Goal: Task Accomplishment & Management: Use online tool/utility

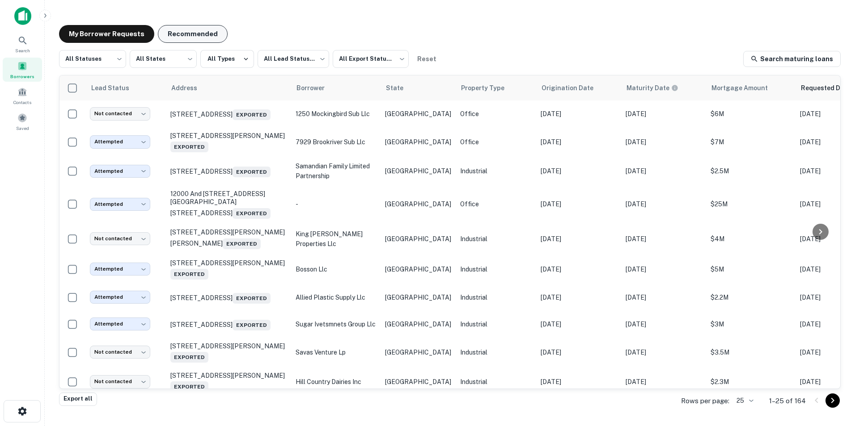
click at [194, 36] on button "Recommended" at bounding box center [193, 34] width 70 height 18
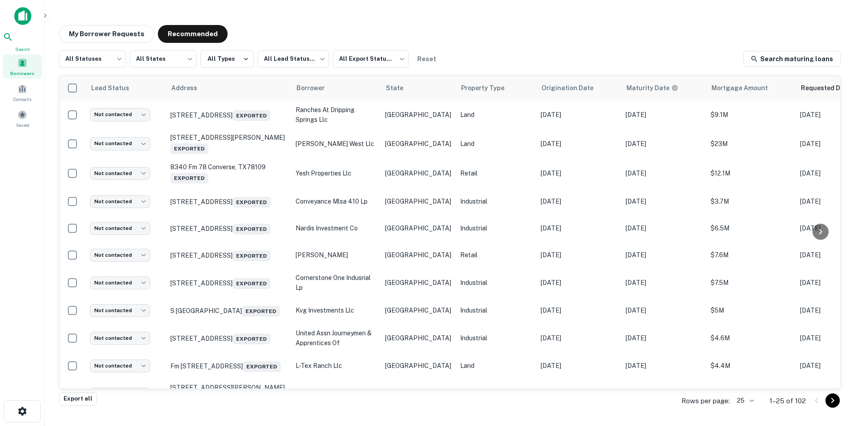
click at [13, 39] on icon at bounding box center [8, 37] width 11 height 11
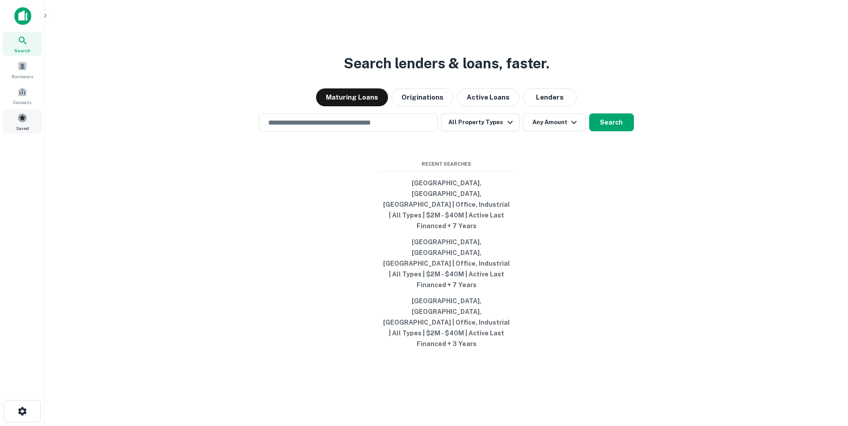
click at [30, 125] on div "Saved" at bounding box center [22, 122] width 39 height 24
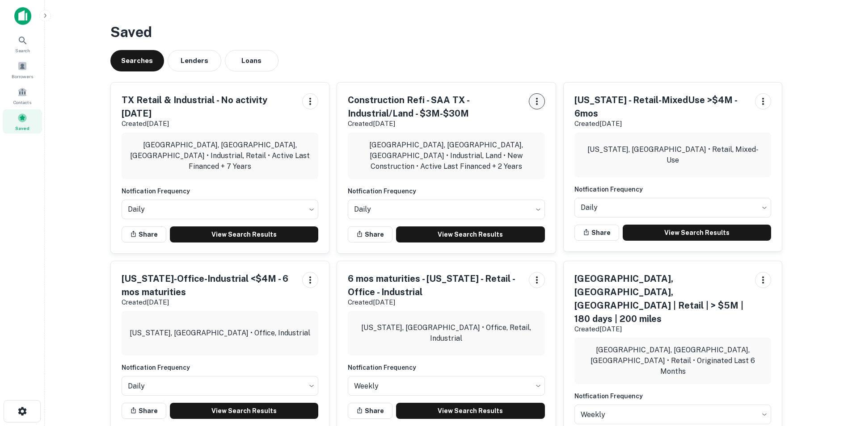
click at [539, 99] on icon "button" at bounding box center [536, 101] width 11 height 11
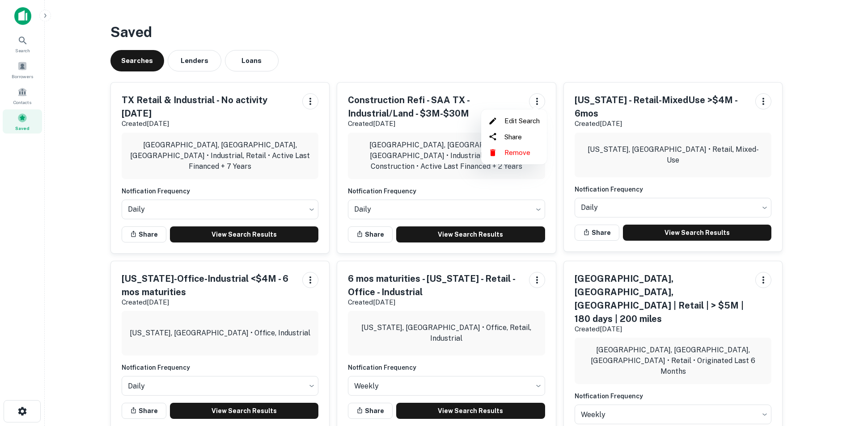
click at [510, 37] on div at bounding box center [427, 213] width 855 height 426
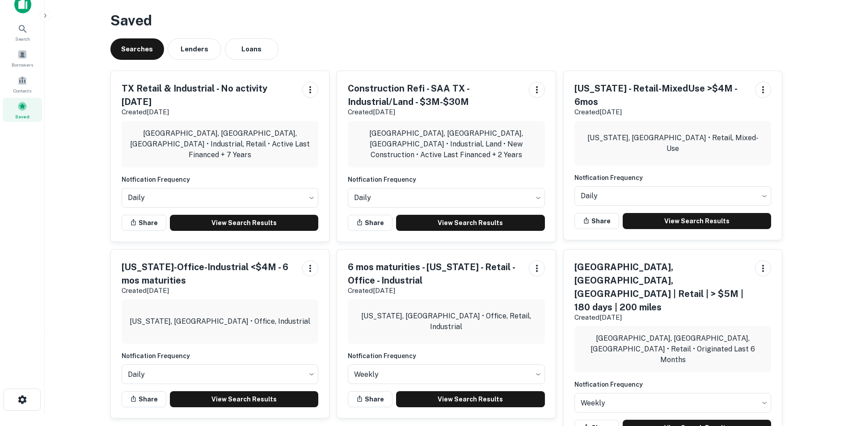
scroll to position [17, 0]
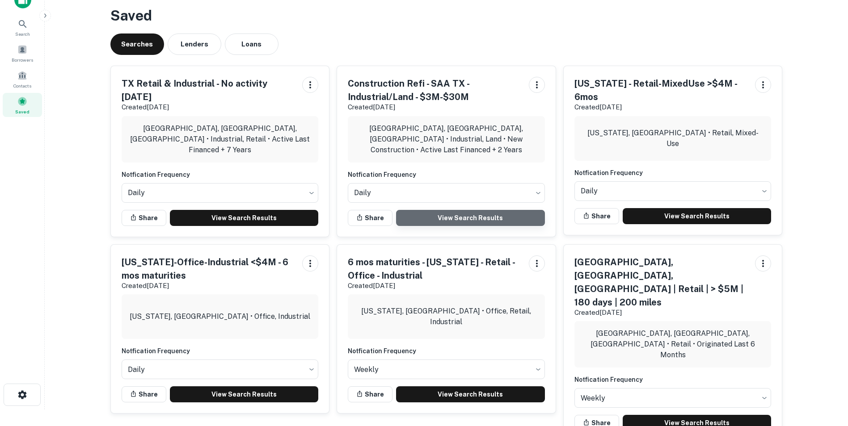
click at [443, 216] on link "View Search Results" at bounding box center [470, 218] width 149 height 16
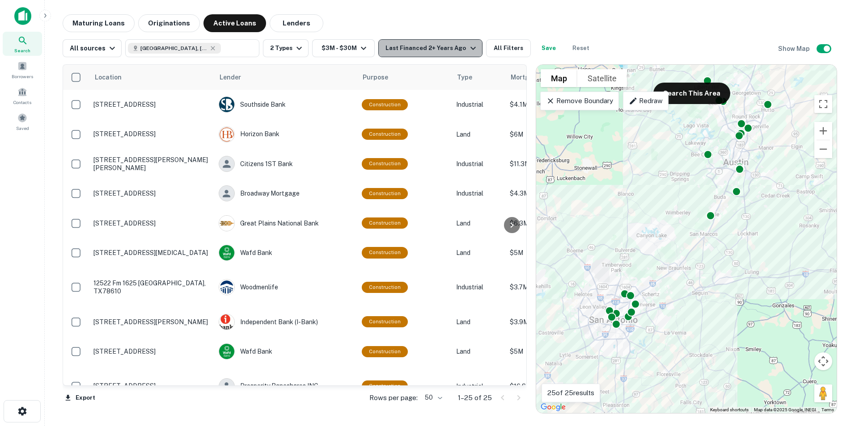
click at [468, 49] on icon "button" at bounding box center [473, 48] width 11 height 11
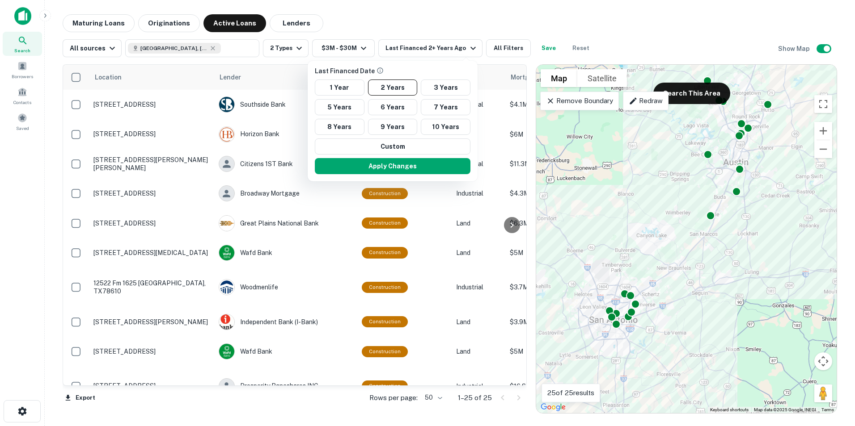
click at [438, 18] on div at bounding box center [427, 213] width 855 height 426
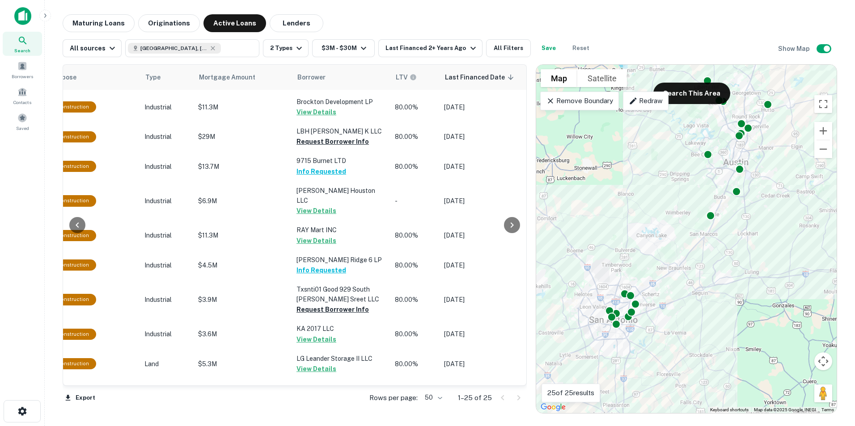
scroll to position [482, 321]
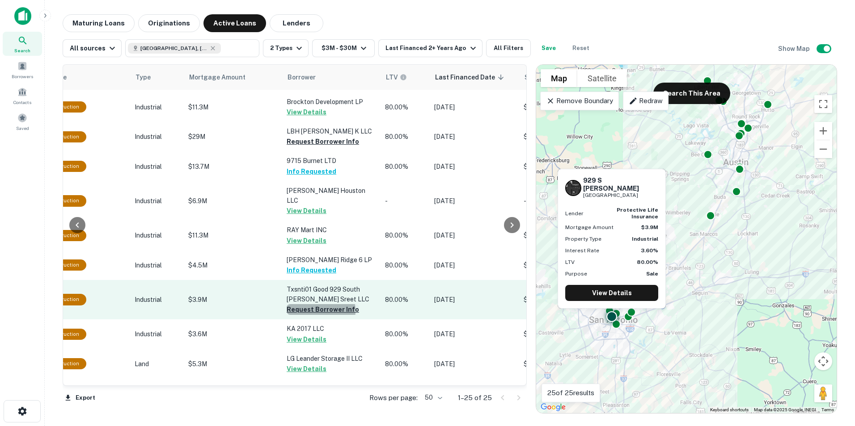
click at [316, 304] on button "Request Borrower Info" at bounding box center [323, 309] width 72 height 11
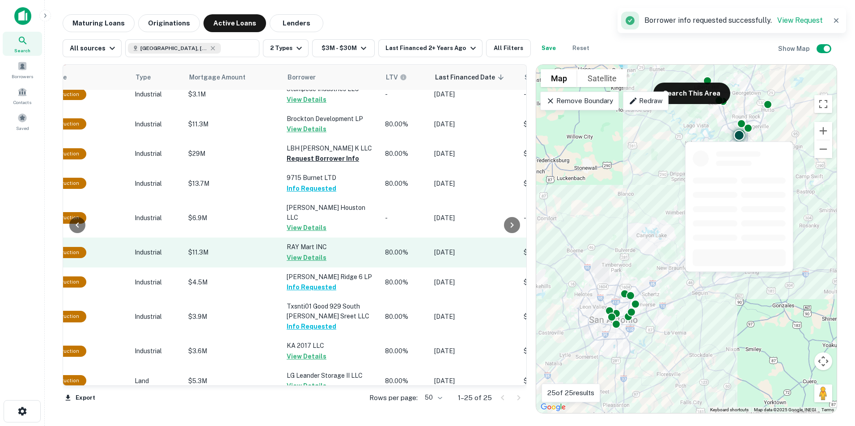
scroll to position [392, 321]
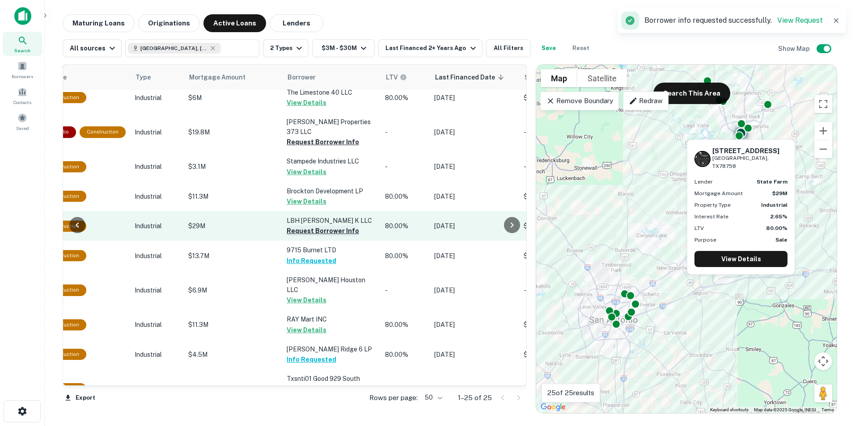
click at [297, 226] on button "Request Borrower Info" at bounding box center [323, 231] width 72 height 11
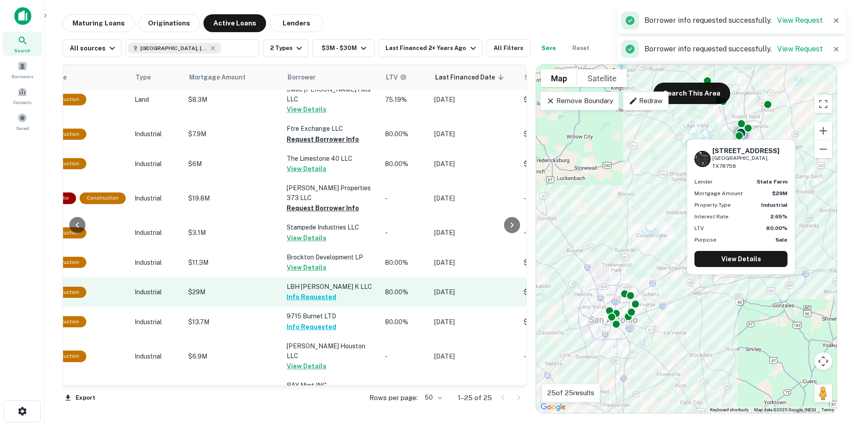
scroll to position [303, 321]
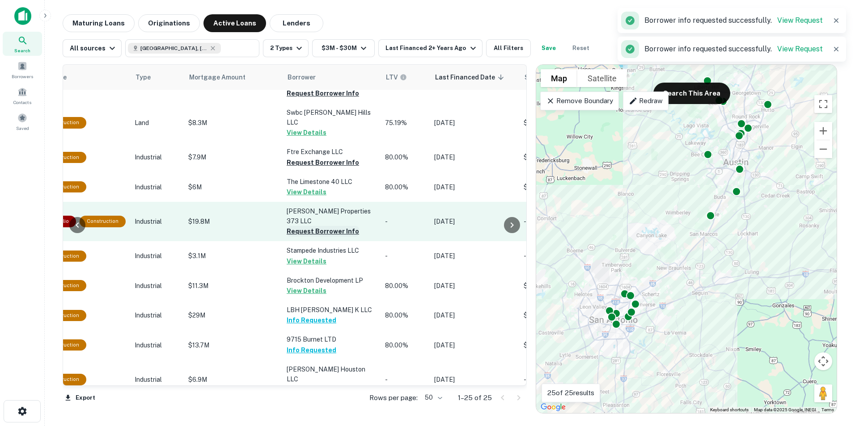
click at [301, 226] on button "Request Borrower Info" at bounding box center [323, 231] width 72 height 11
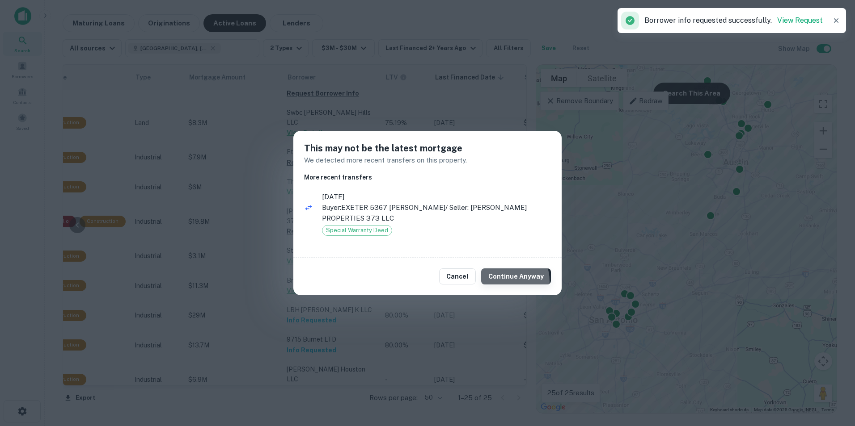
click at [504, 282] on button "Continue Anyway" at bounding box center [516, 277] width 70 height 16
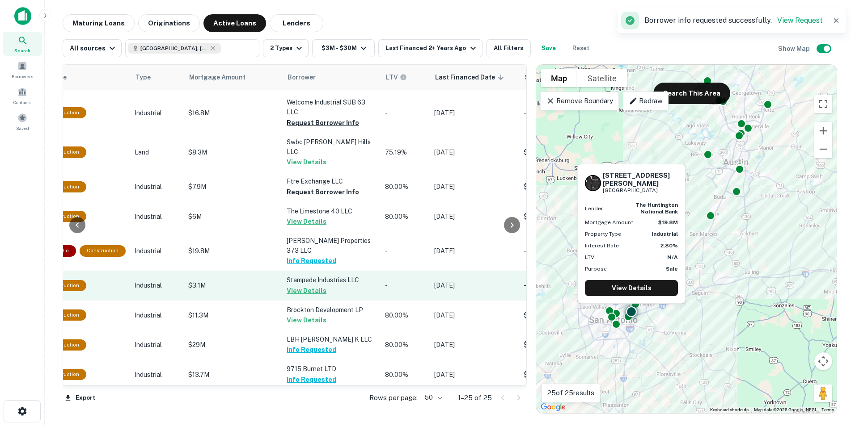
scroll to position [258, 321]
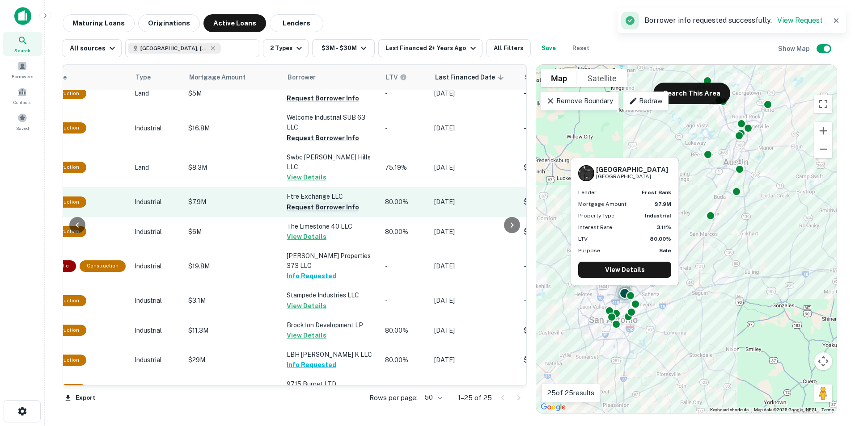
click at [303, 202] on button "Request Borrower Info" at bounding box center [323, 207] width 72 height 11
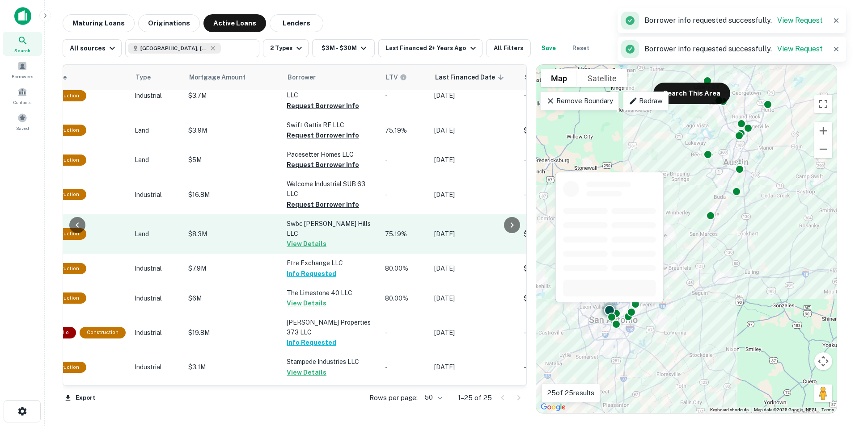
scroll to position [169, 321]
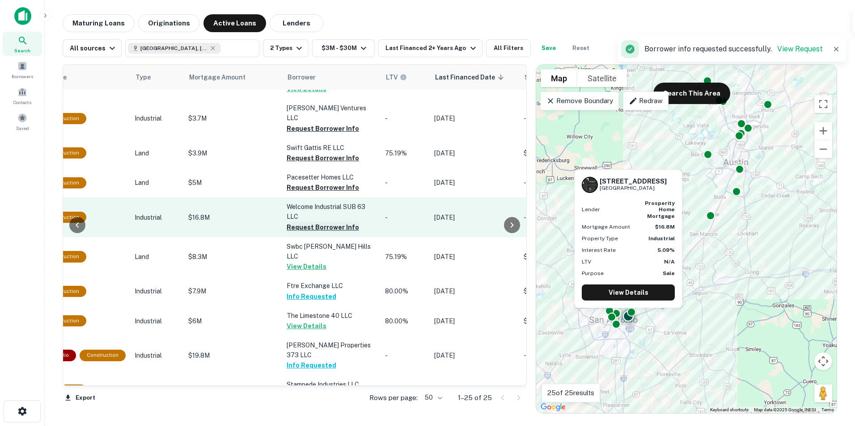
click at [306, 222] on button "Request Borrower Info" at bounding box center [323, 227] width 72 height 11
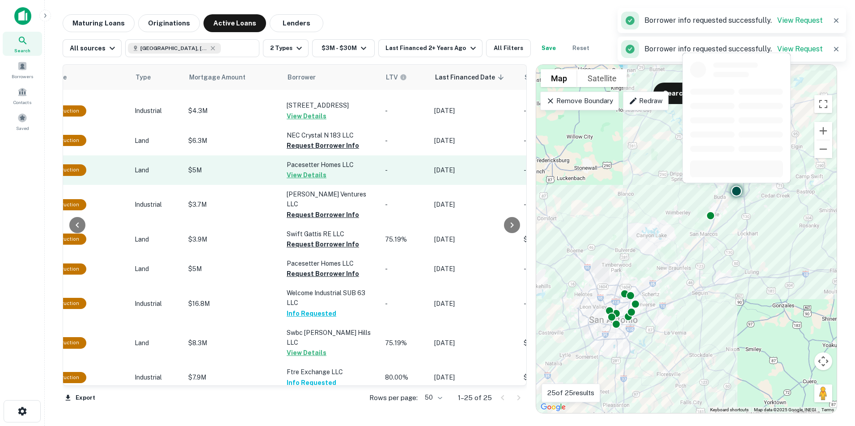
scroll to position [80, 321]
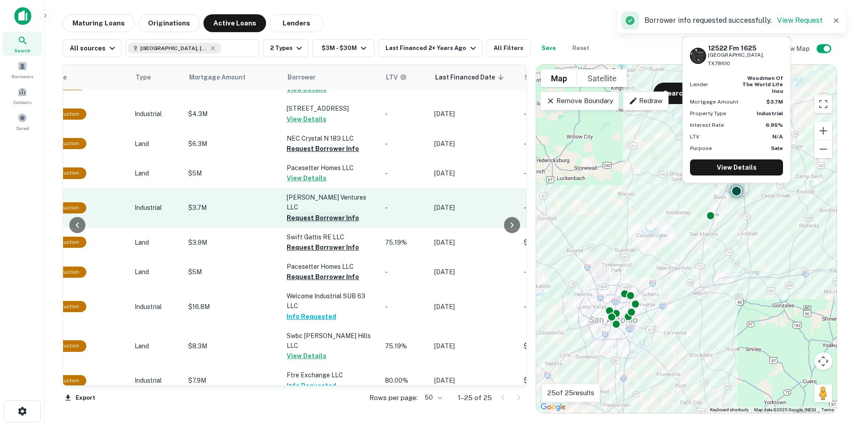
click at [304, 213] on button "Request Borrower Info" at bounding box center [323, 218] width 72 height 11
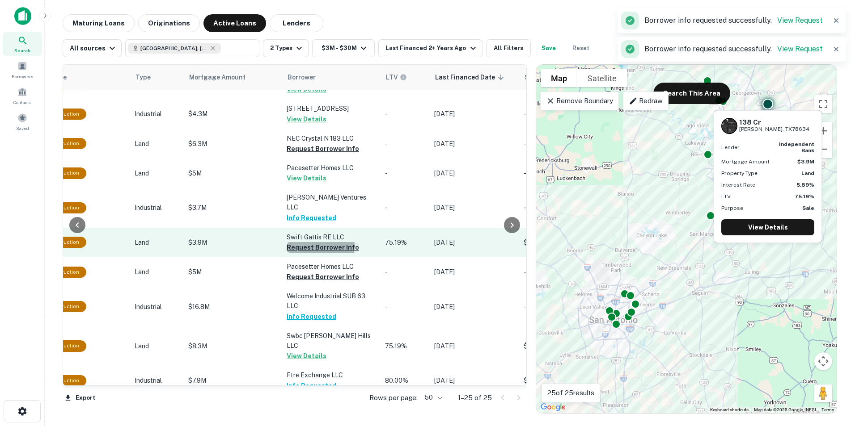
click at [296, 242] on button "Request Borrower Info" at bounding box center [323, 247] width 72 height 11
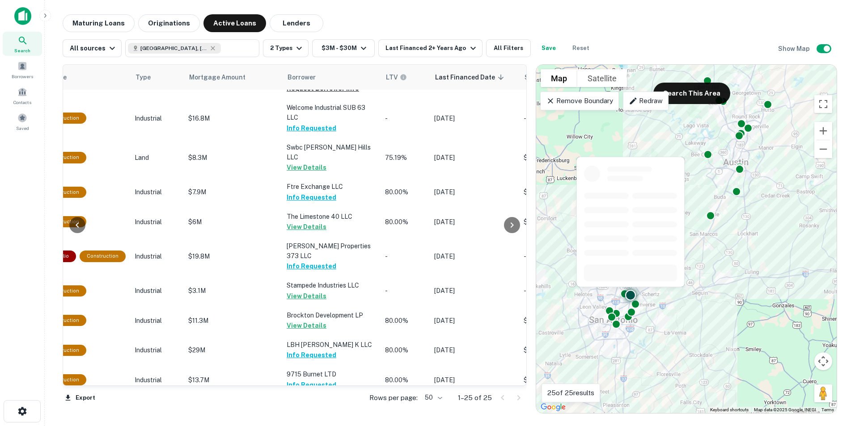
scroll to position [482, 321]
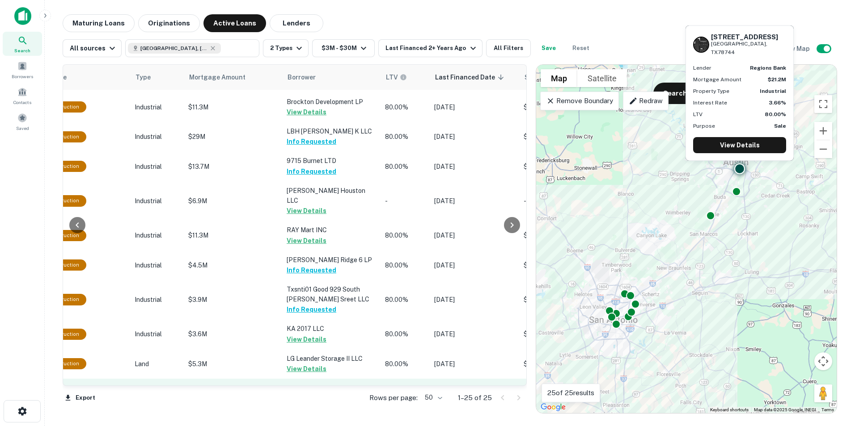
click at [308, 403] on button "Request Borrower Info" at bounding box center [323, 408] width 72 height 11
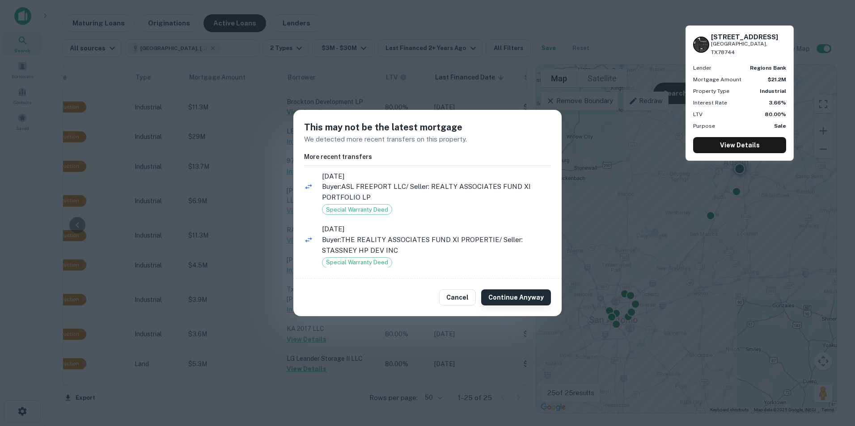
click at [504, 300] on button "Continue Anyway" at bounding box center [516, 298] width 70 height 16
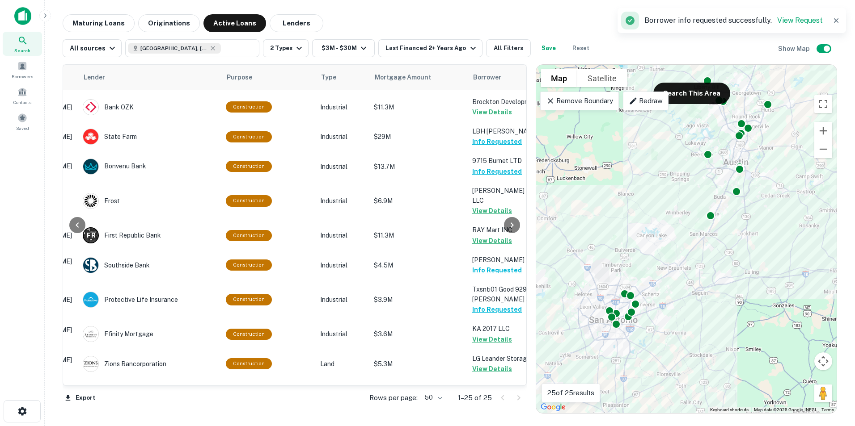
scroll to position [482, 0]
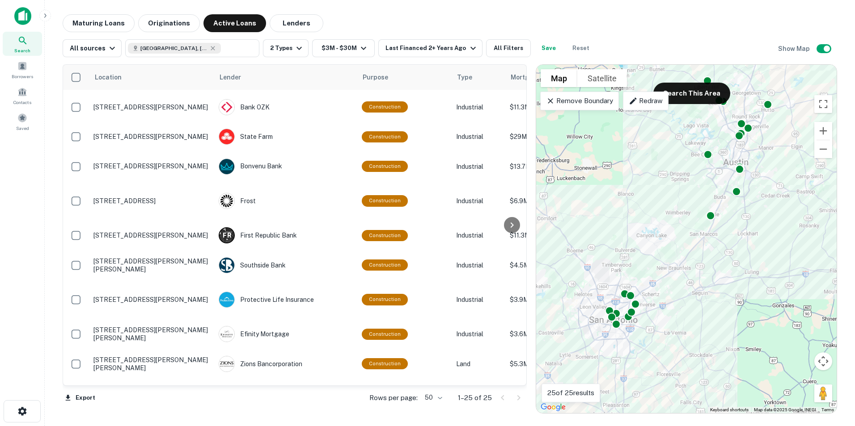
click at [548, 12] on main "Maturing Loans Originations Active Loans Lenders All sources Austin, TX, USA ​ …" at bounding box center [450, 213] width 810 height 426
